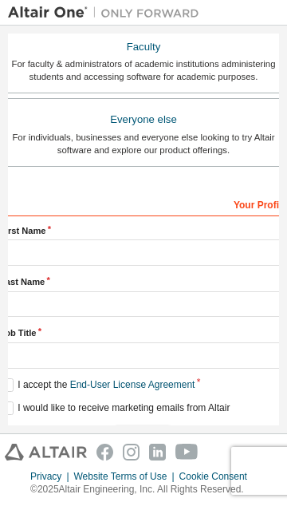
scroll to position [473, 0]
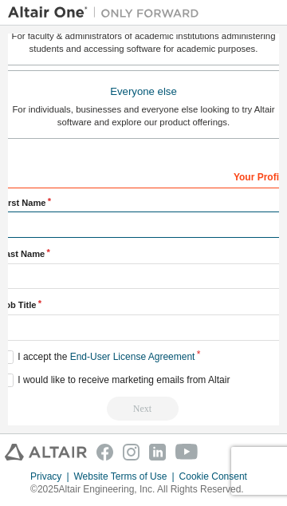
click at [38, 232] on input "text" at bounding box center [143, 224] width 287 height 26
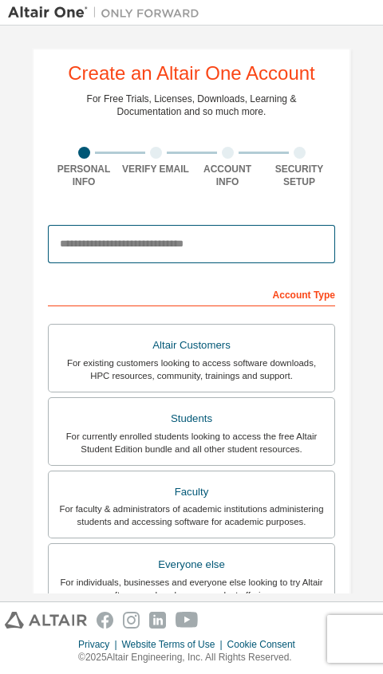
click at [189, 249] on input "email" at bounding box center [191, 244] width 287 height 38
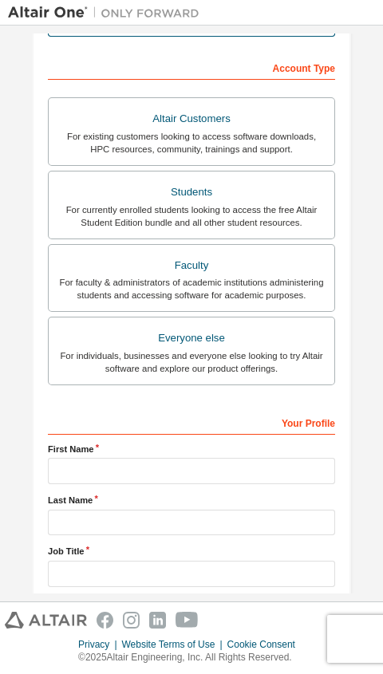
scroll to position [235, 0]
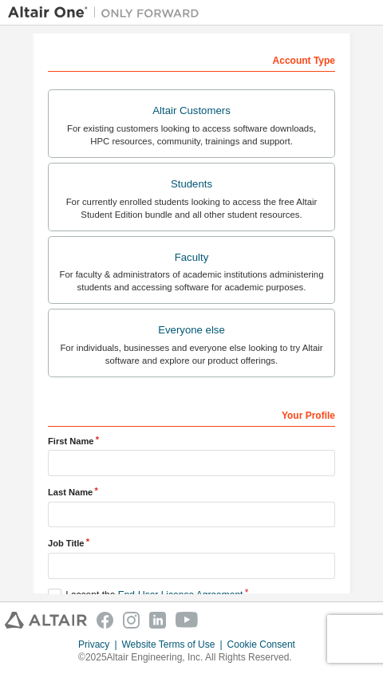
type input "**********"
click at [184, 448] on label "First Name" at bounding box center [191, 441] width 287 height 13
click at [96, 196] on div "For currently enrolled students looking to access the free Altair Student Editi…" at bounding box center [191, 209] width 267 height 26
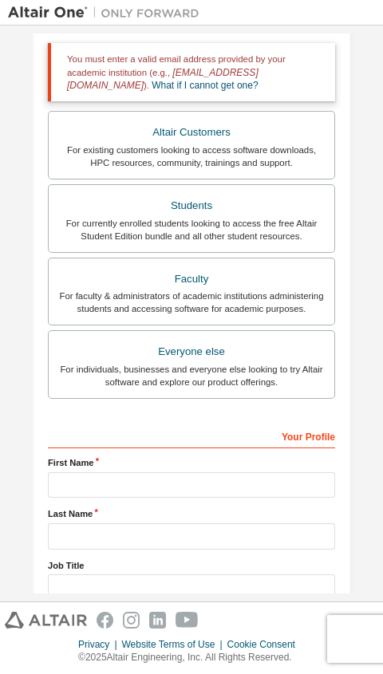
scroll to position [279, 0]
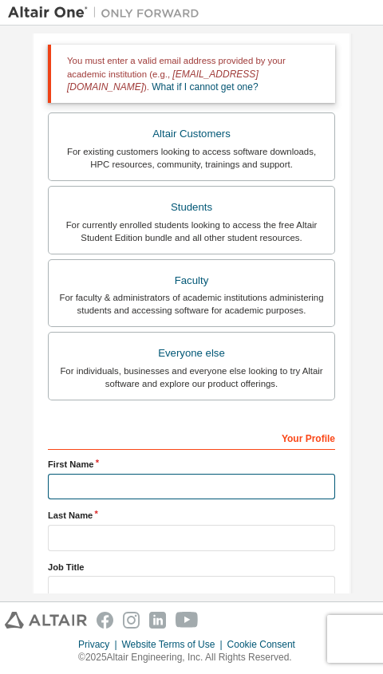
click at [144, 496] on input "text" at bounding box center [191, 487] width 287 height 26
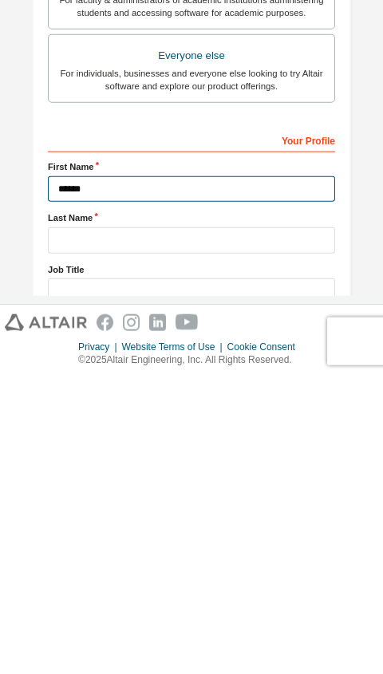
type input "******"
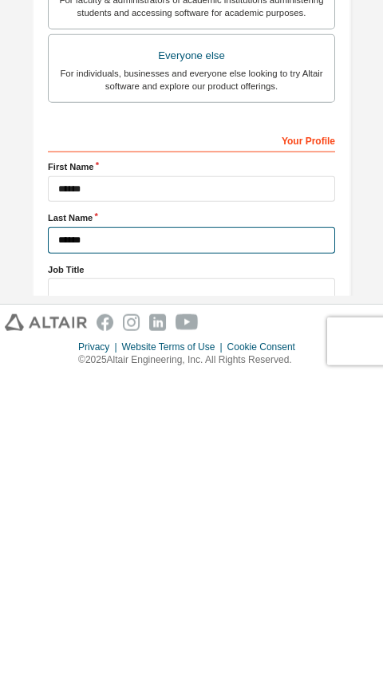
type input "******"
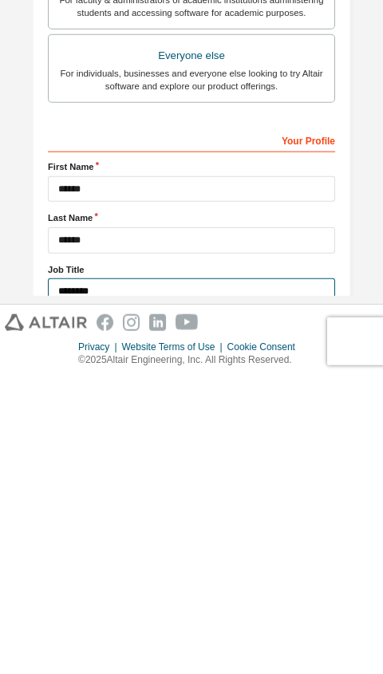
type input "*******"
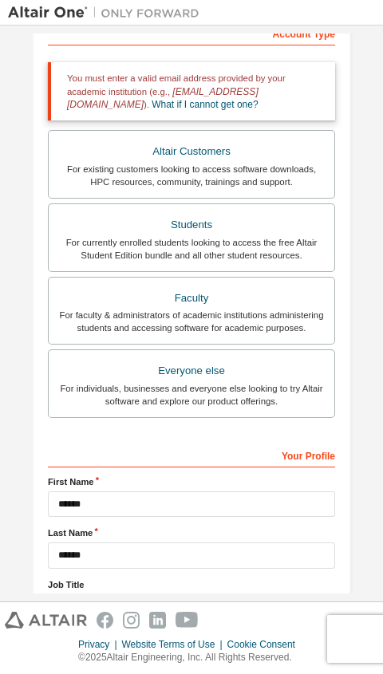
scroll to position [344, 0]
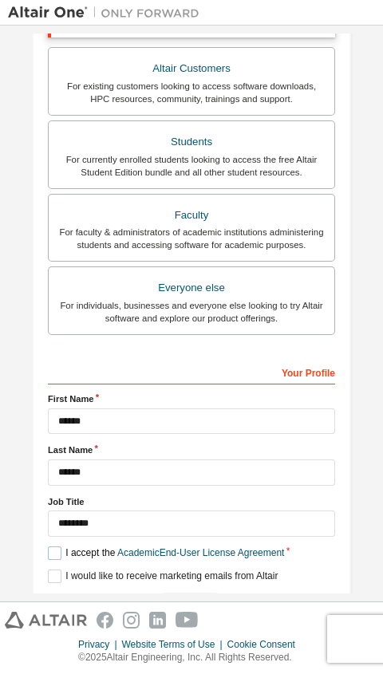
click at [51, 505] on label "I accept the Academic End-User License Agreement" at bounding box center [166, 554] width 236 height 14
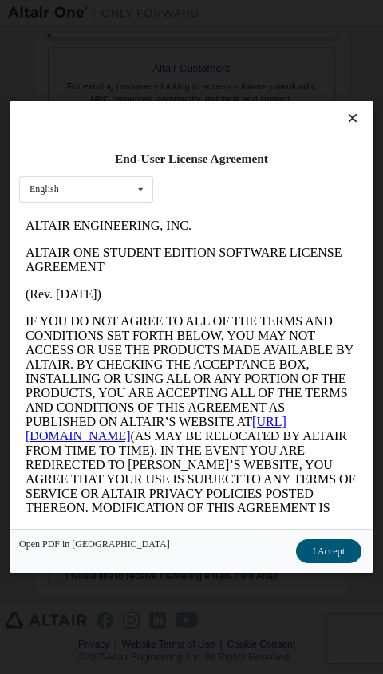
scroll to position [0, 0]
click at [287, 505] on button "I Accept" at bounding box center [328, 552] width 65 height 24
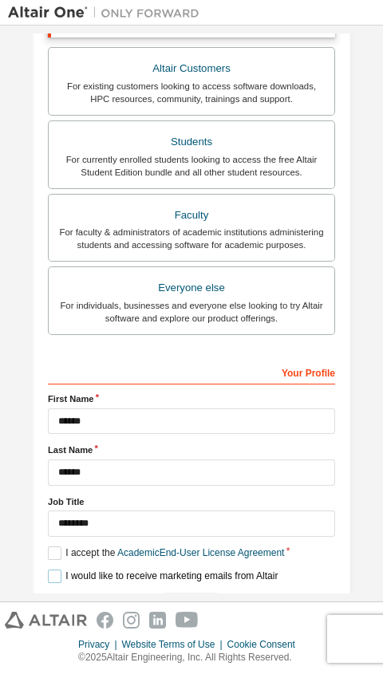
click at [48, 505] on label "I would like to receive marketing emails from Altair" at bounding box center [163, 577] width 230 height 14
click at [230, 505] on div "Next" at bounding box center [191, 605] width 287 height 24
click at [48, 505] on label "I would like to receive marketing emails from Altair" at bounding box center [163, 577] width 230 height 14
click at [53, 505] on label "I would like to receive marketing emails from Altair" at bounding box center [163, 577] width 230 height 14
click at [50, 505] on label "I would like to receive marketing emails from Altair" at bounding box center [163, 577] width 230 height 14
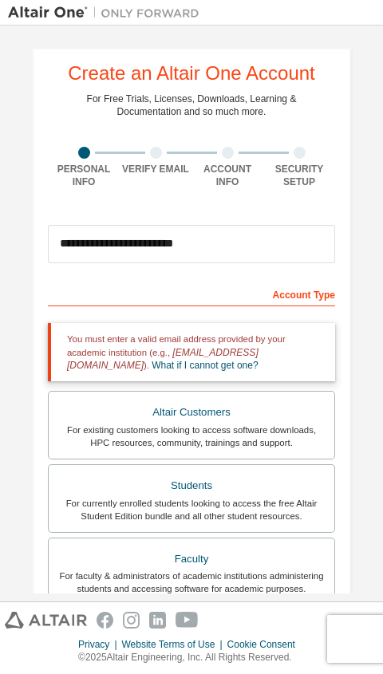
click at [152, 360] on link "What if I cannot get one?" at bounding box center [205, 365] width 106 height 11
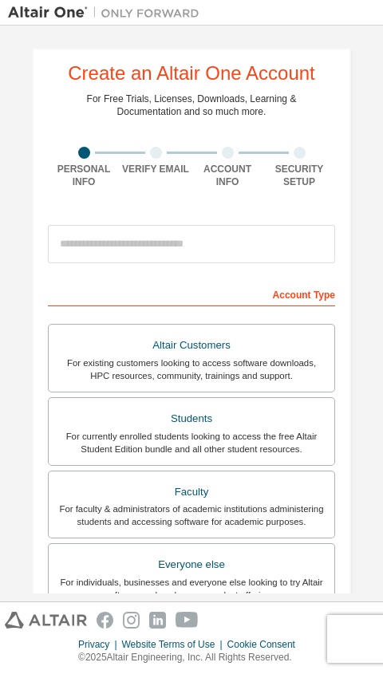
scroll to position [1, 0]
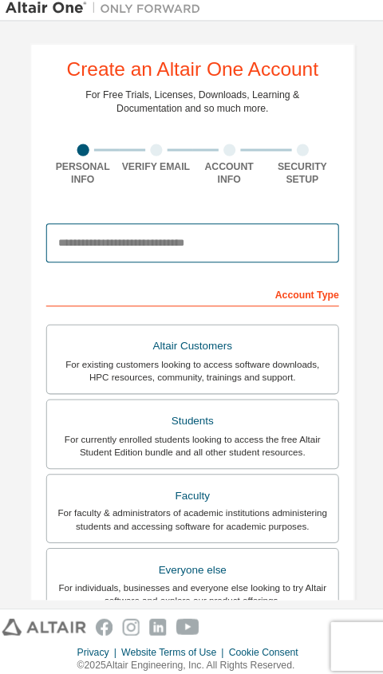
click at [211, 242] on input "email" at bounding box center [191, 243] width 287 height 38
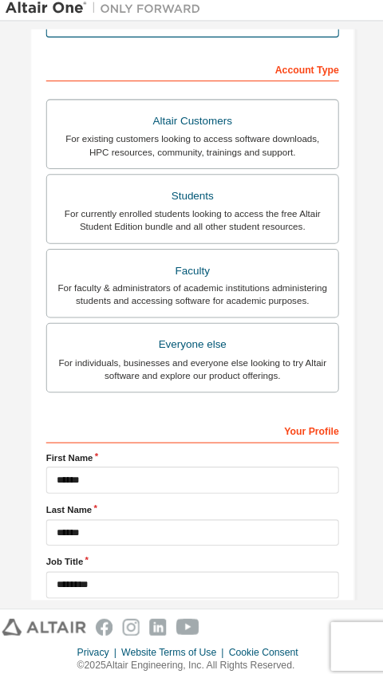
scroll to position [277, 0]
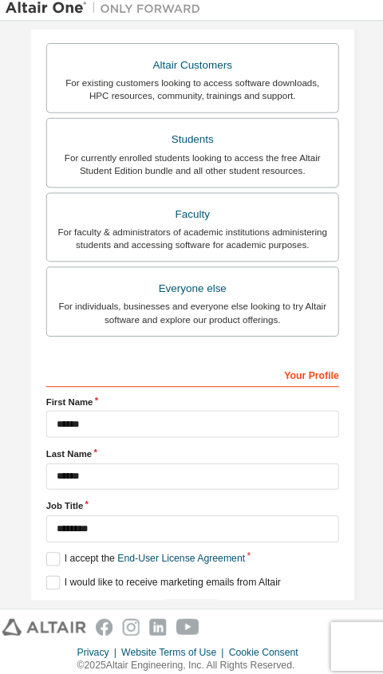
type input "**********"
click at [49, 505] on label "I accept the End-User License Agreement" at bounding box center [145, 554] width 195 height 14
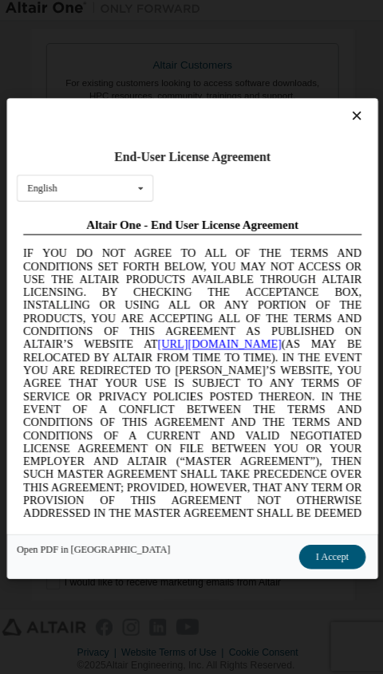
scroll to position [0, 0]
click at [287, 505] on button "I Accept" at bounding box center [328, 552] width 65 height 24
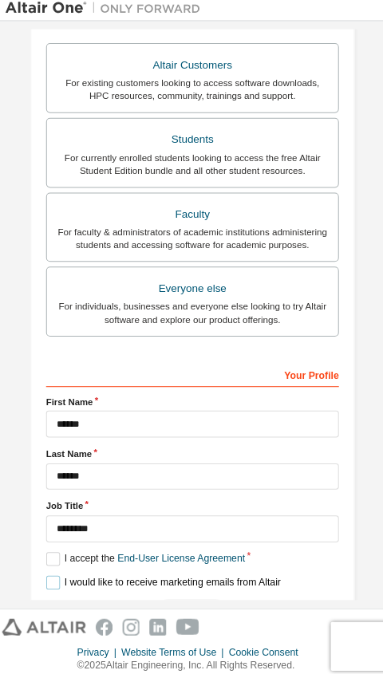
click at [48, 505] on label "I would like to receive marketing emails from Altair" at bounding box center [163, 577] width 230 height 14
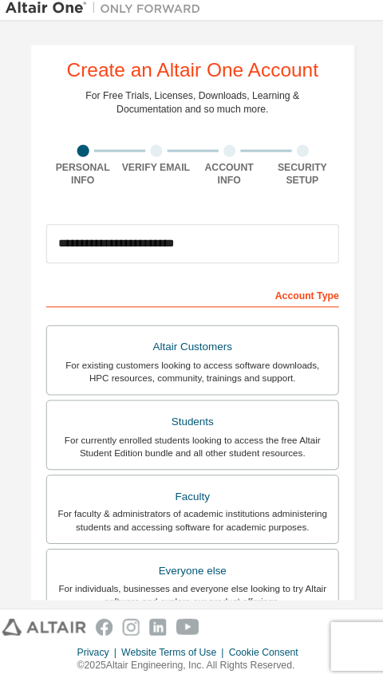
click at [156, 156] on div at bounding box center [156, 153] width 12 height 12
click at [211, 425] on div "Students" at bounding box center [191, 419] width 267 height 22
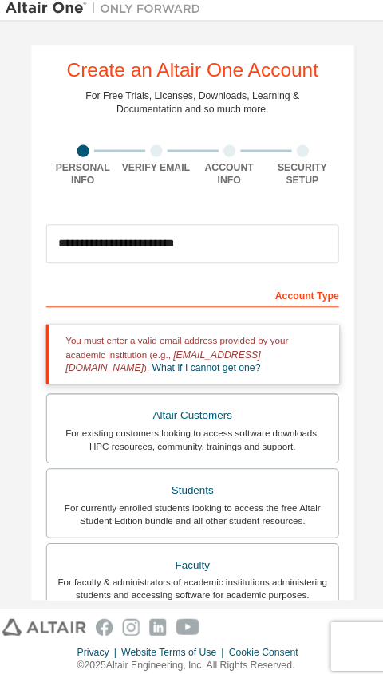
click at [207, 492] on div "Students" at bounding box center [191, 486] width 267 height 22
click at [258, 360] on link "What if I cannot get one?" at bounding box center [205, 365] width 106 height 11
